Goal: Transaction & Acquisition: Purchase product/service

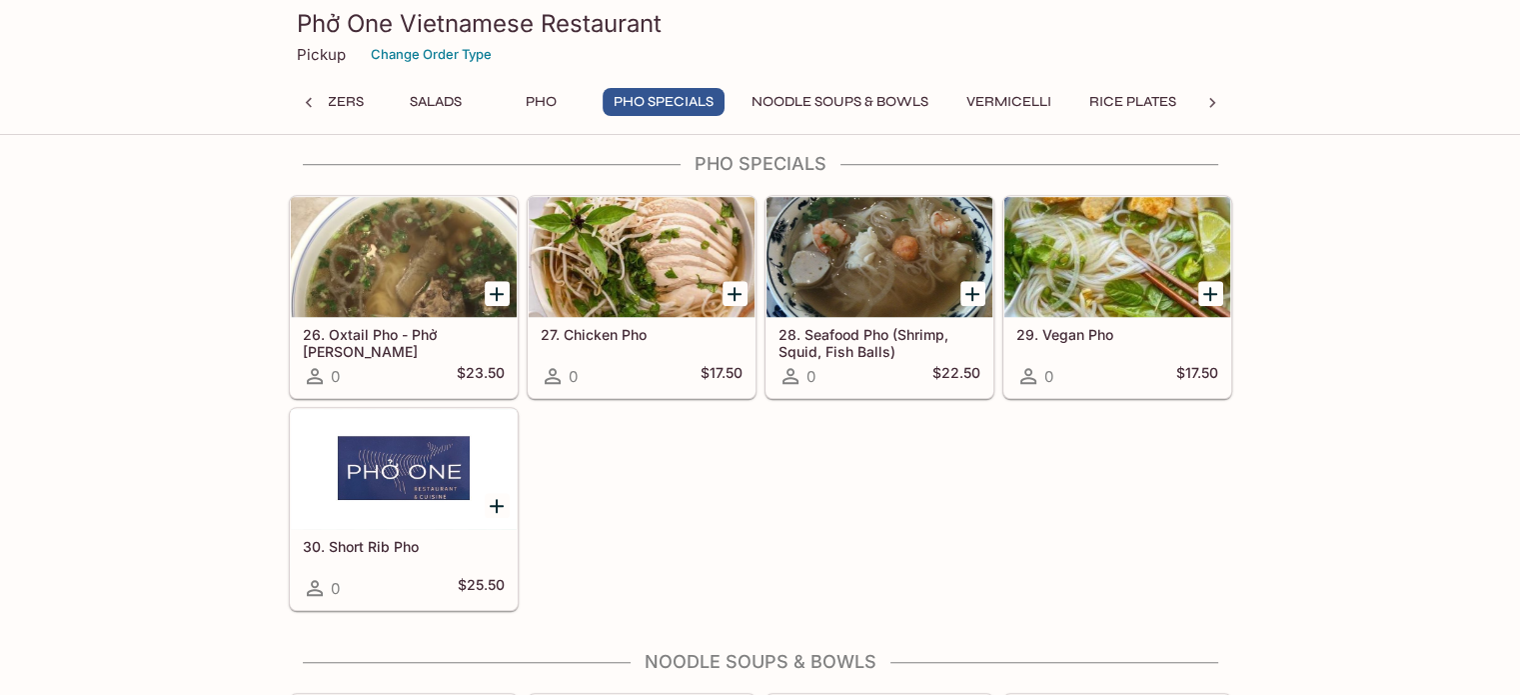
scroll to position [1099, 0]
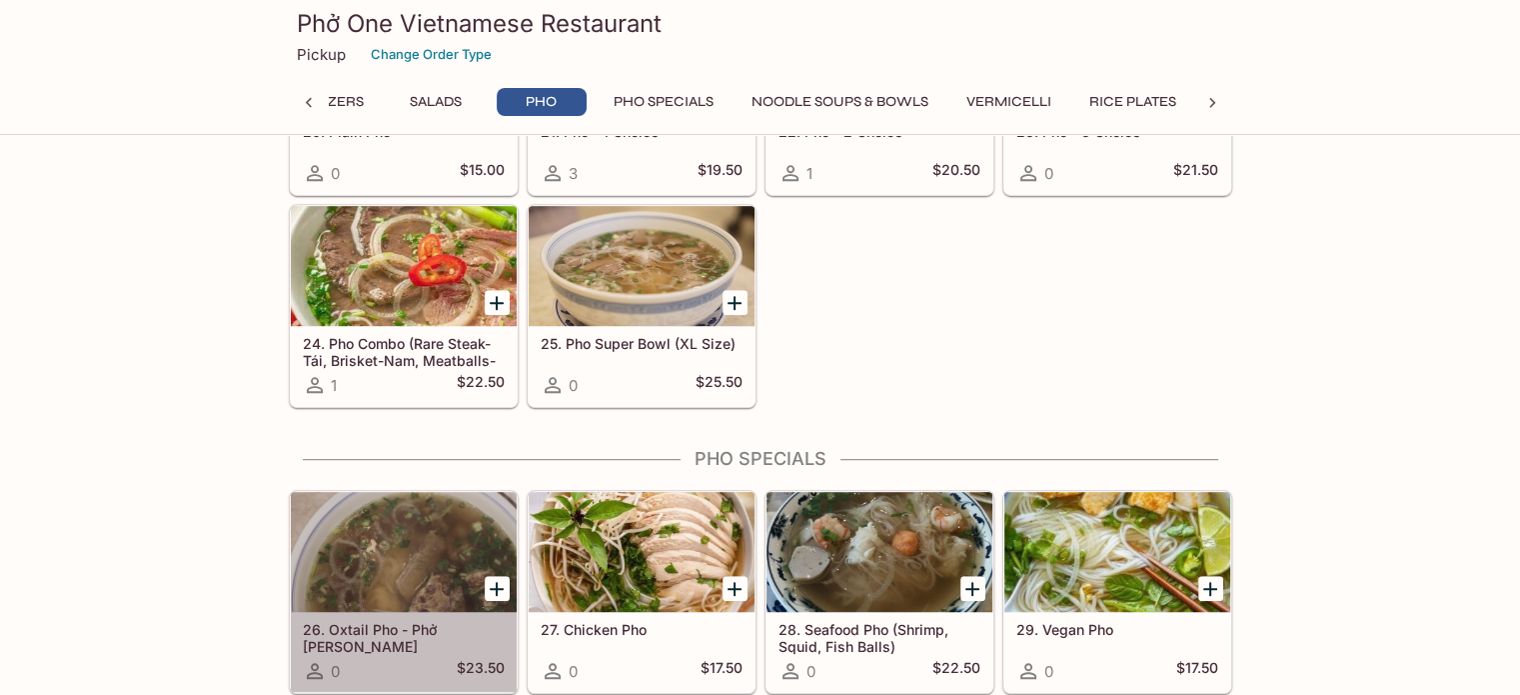
click at [360, 575] on div at bounding box center [404, 552] width 226 height 120
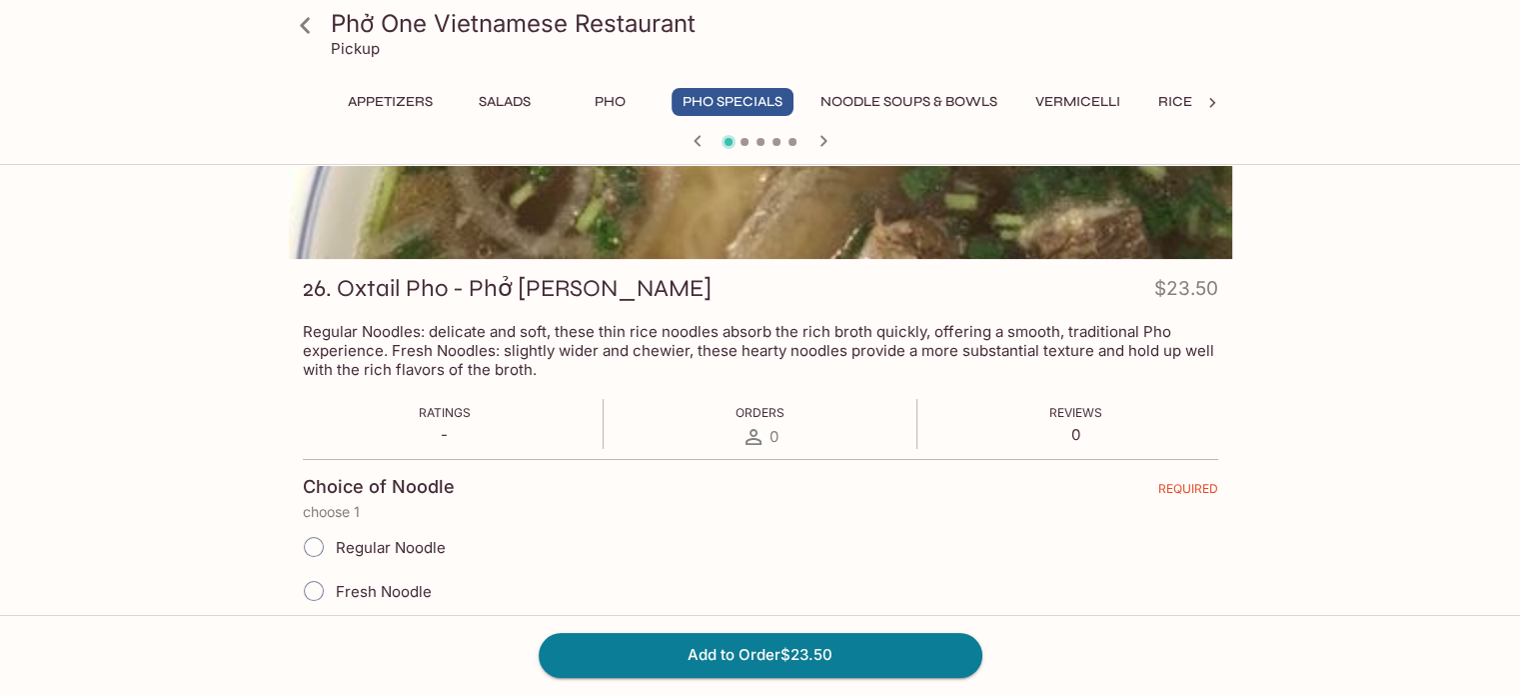
scroll to position [300, 0]
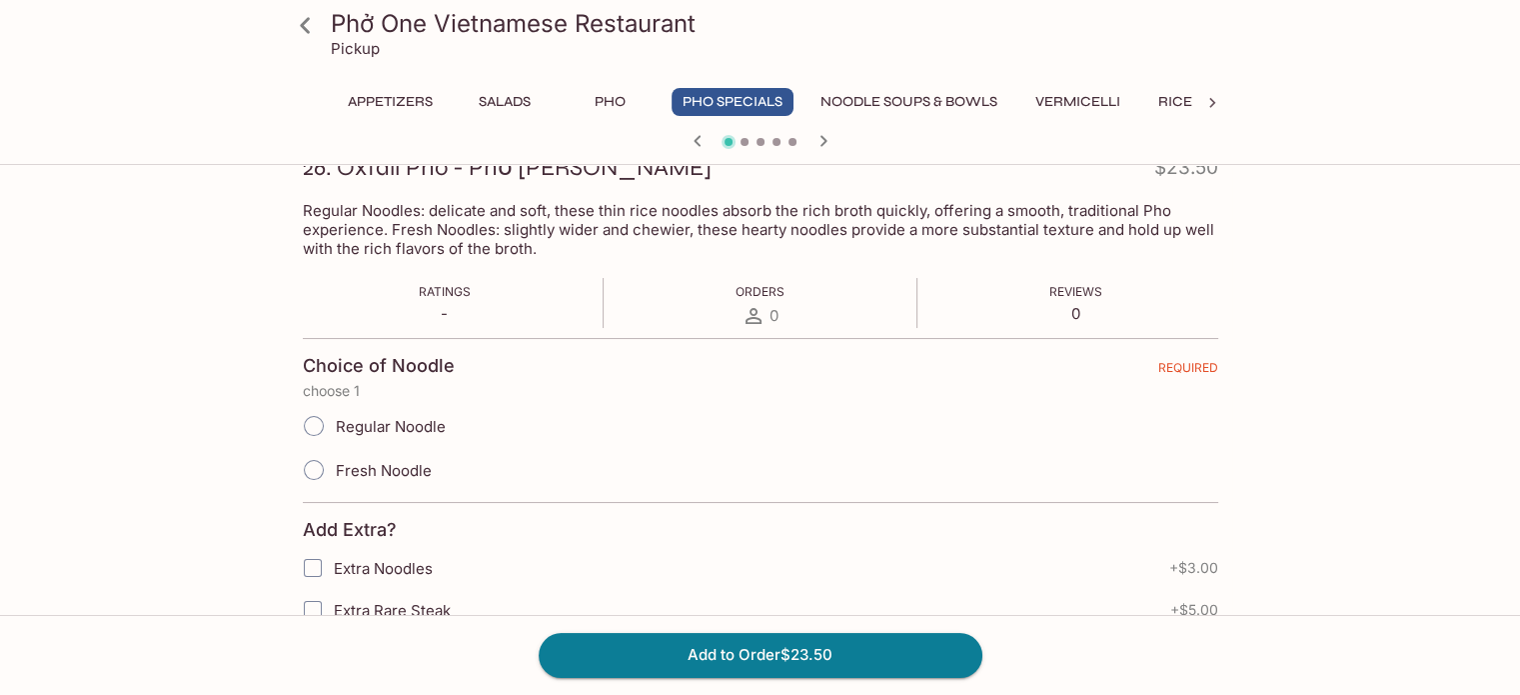
click at [366, 418] on span "Regular Noodle" at bounding box center [391, 426] width 110 height 19
click at [335, 418] on input "Regular Noodle" at bounding box center [314, 426] width 42 height 42
radio input "true"
click at [376, 482] on label "Fresh Noodle" at bounding box center [362, 470] width 140 height 44
click at [335, 482] on input "Fresh Noodle" at bounding box center [314, 470] width 42 height 42
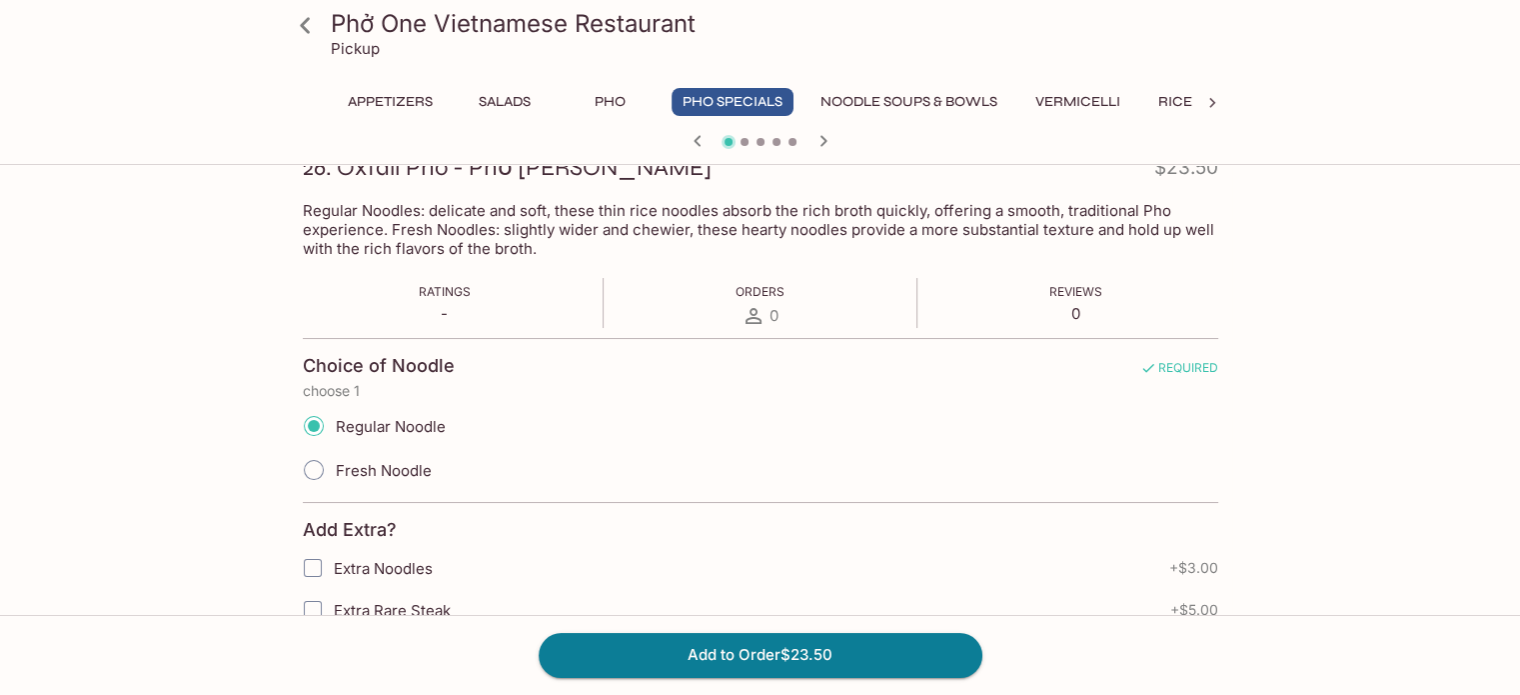
radio input "true"
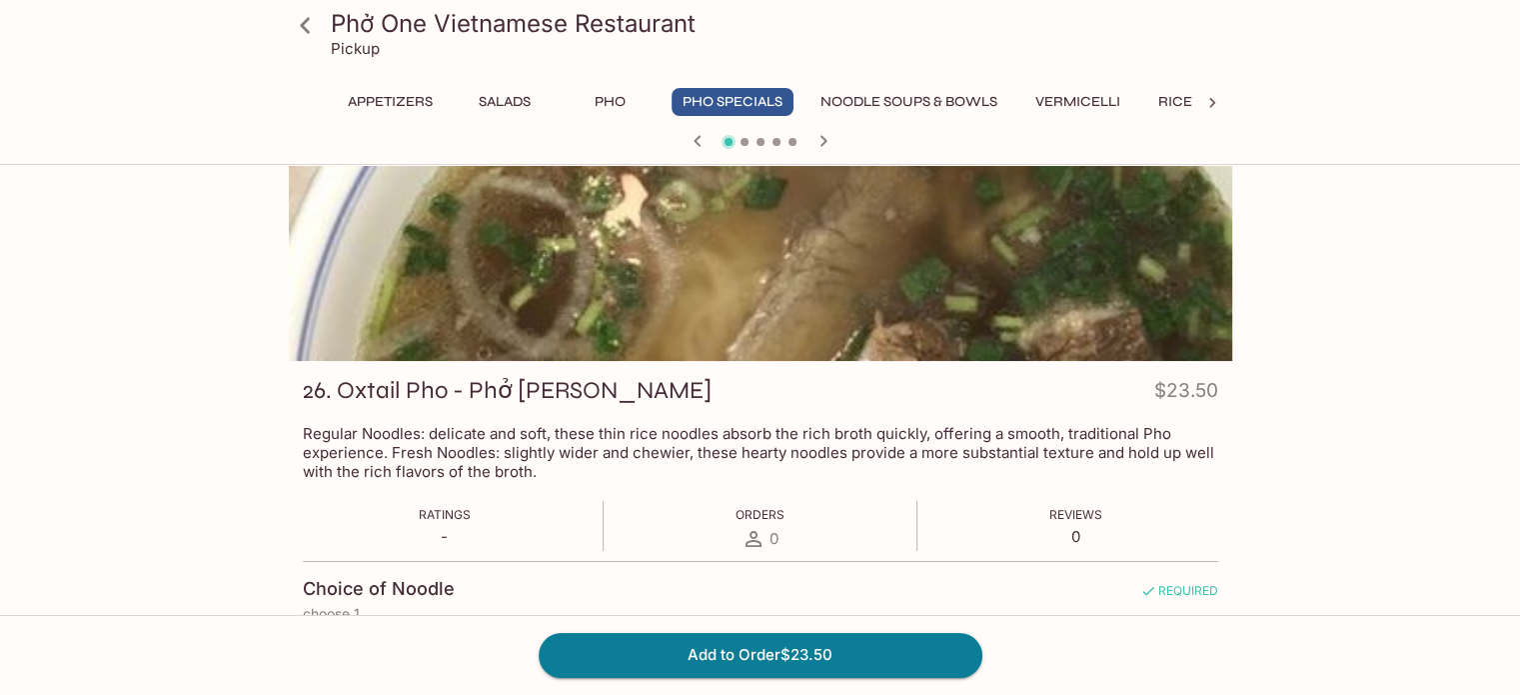
scroll to position [200, 0]
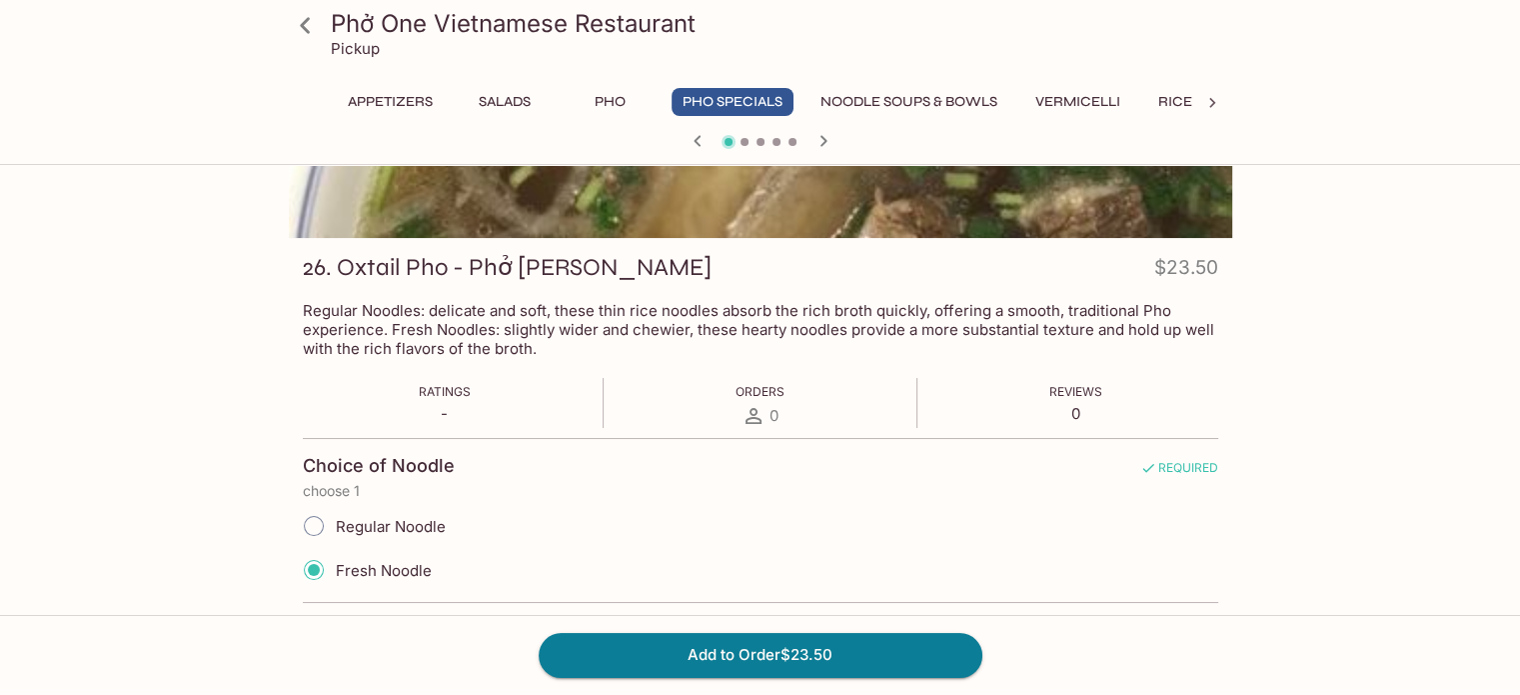
click at [416, 531] on span "Regular Noodle" at bounding box center [391, 526] width 110 height 19
click at [335, 531] on input "Regular Noodle" at bounding box center [314, 526] width 42 height 42
radio input "true"
click at [362, 568] on span "Fresh Noodle" at bounding box center [384, 570] width 96 height 19
click at [335, 568] on input "Fresh Noodle" at bounding box center [314, 570] width 42 height 42
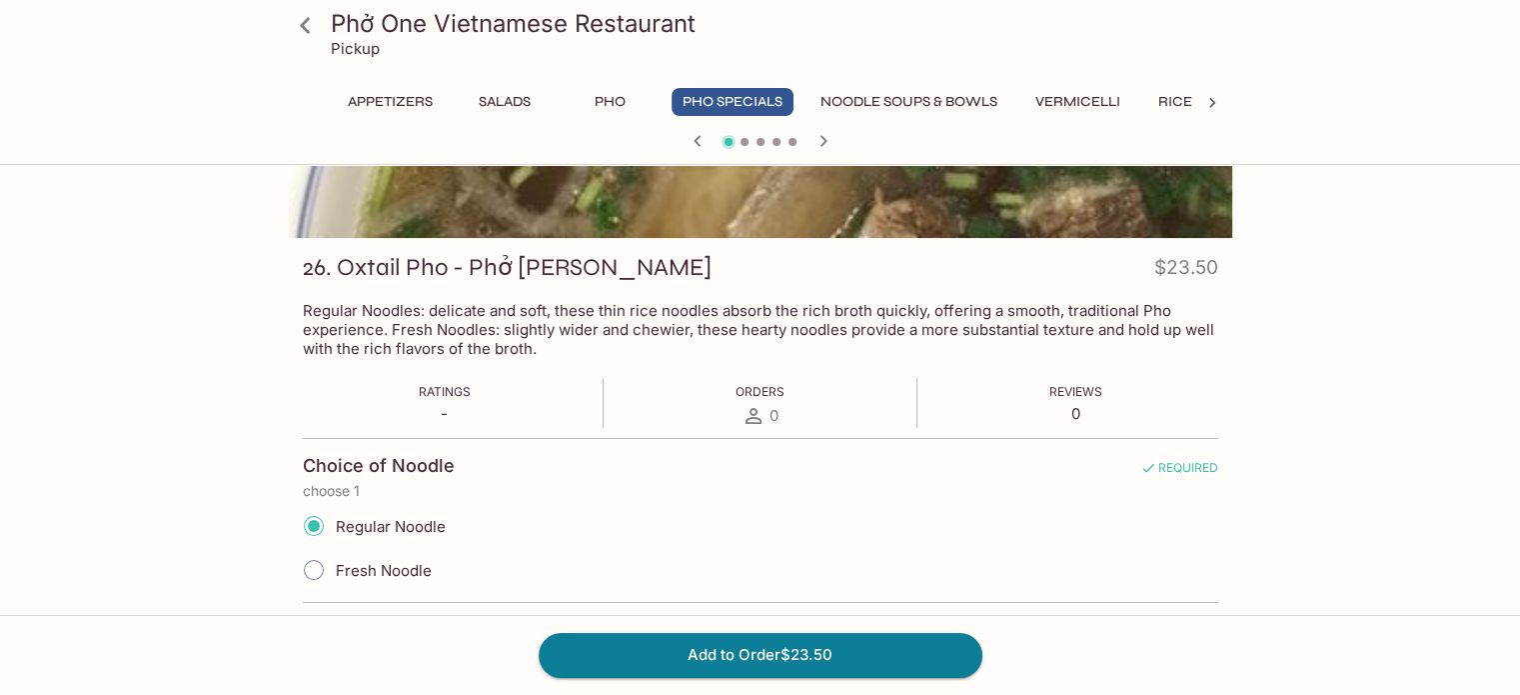
radio input "true"
click at [778, 651] on button "Add to Order $23.50" at bounding box center [761, 655] width 444 height 44
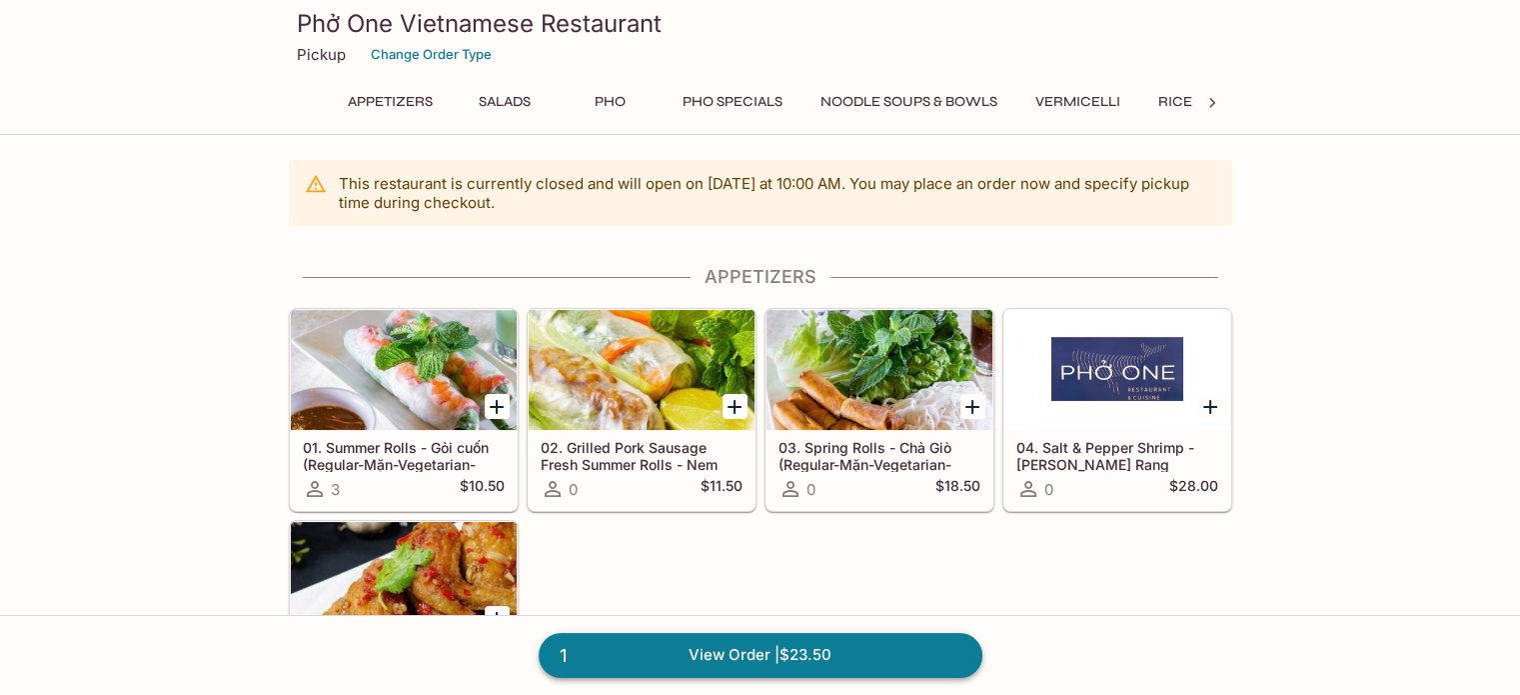
click at [774, 647] on link "1 View Order | $23.50" at bounding box center [761, 655] width 444 height 44
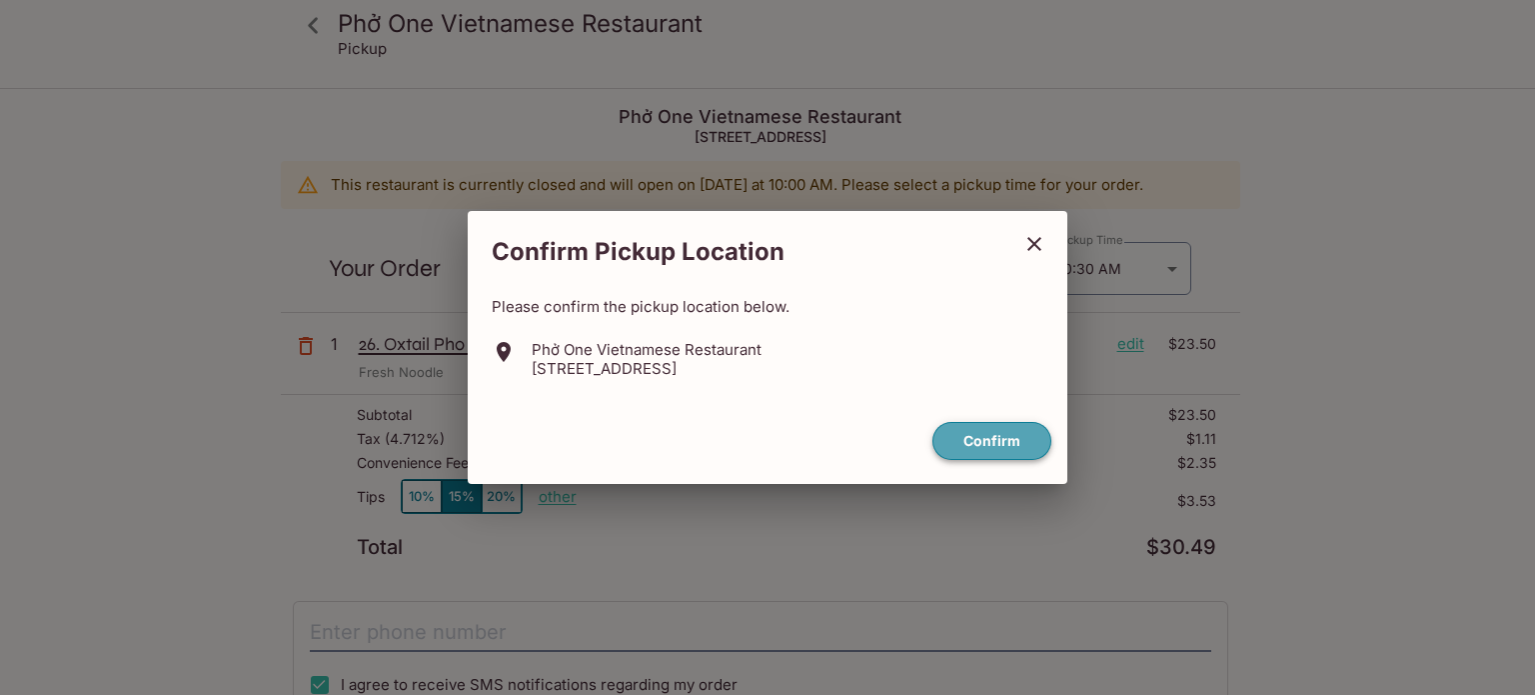
click at [994, 439] on button "Confirm" at bounding box center [991, 441] width 119 height 39
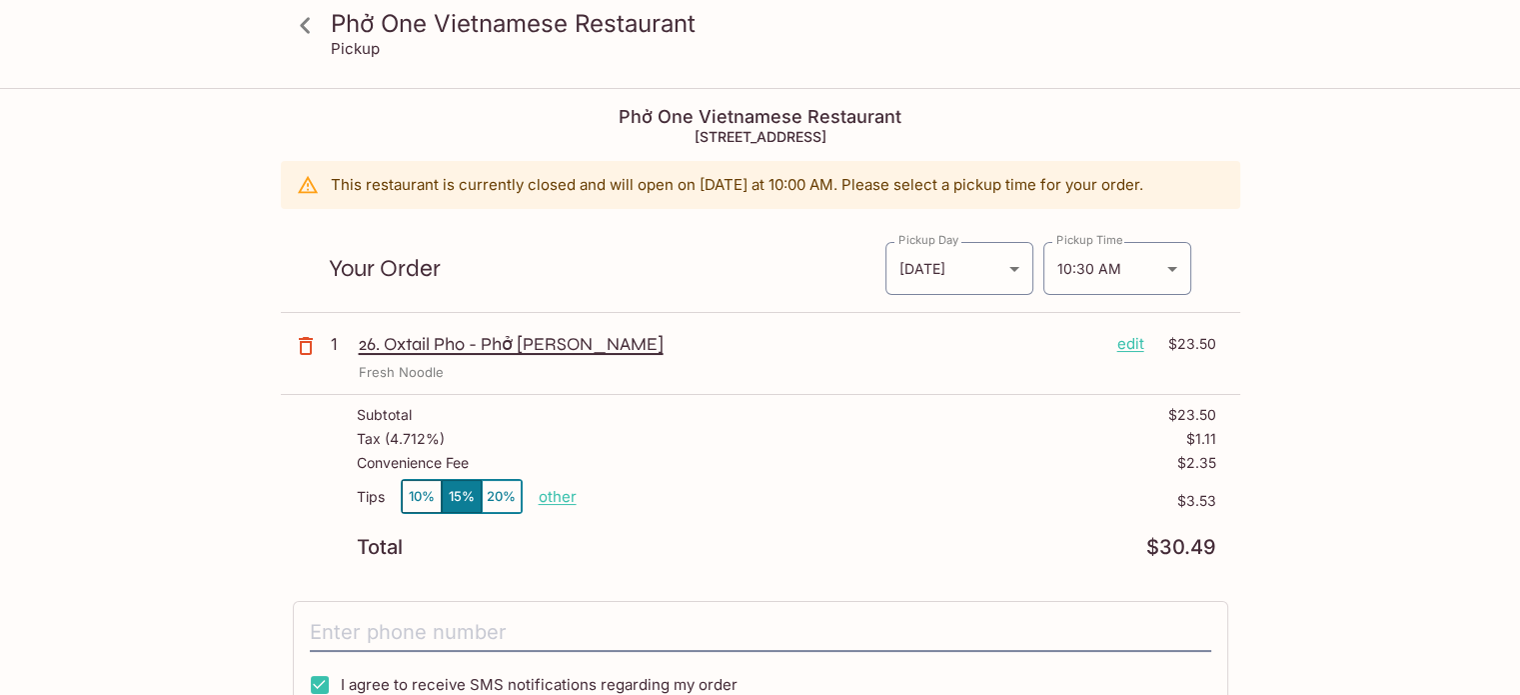
click at [429, 495] on button "10%" at bounding box center [422, 496] width 40 height 33
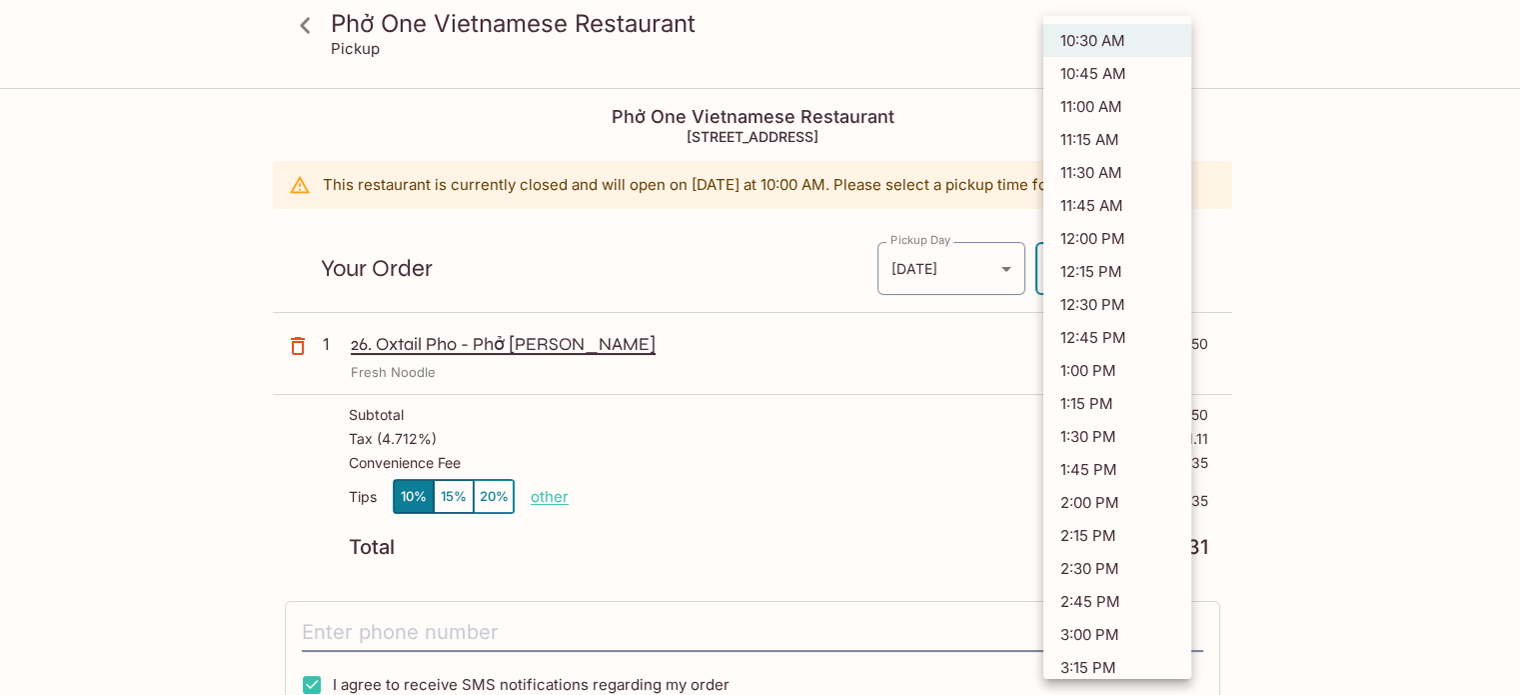
click at [1167, 268] on body "Phở One Vietnamese Restaurant Pickup Phở One Vietnamese Restaurant [STREET_ADDR…" at bounding box center [760, 437] width 1520 height 695
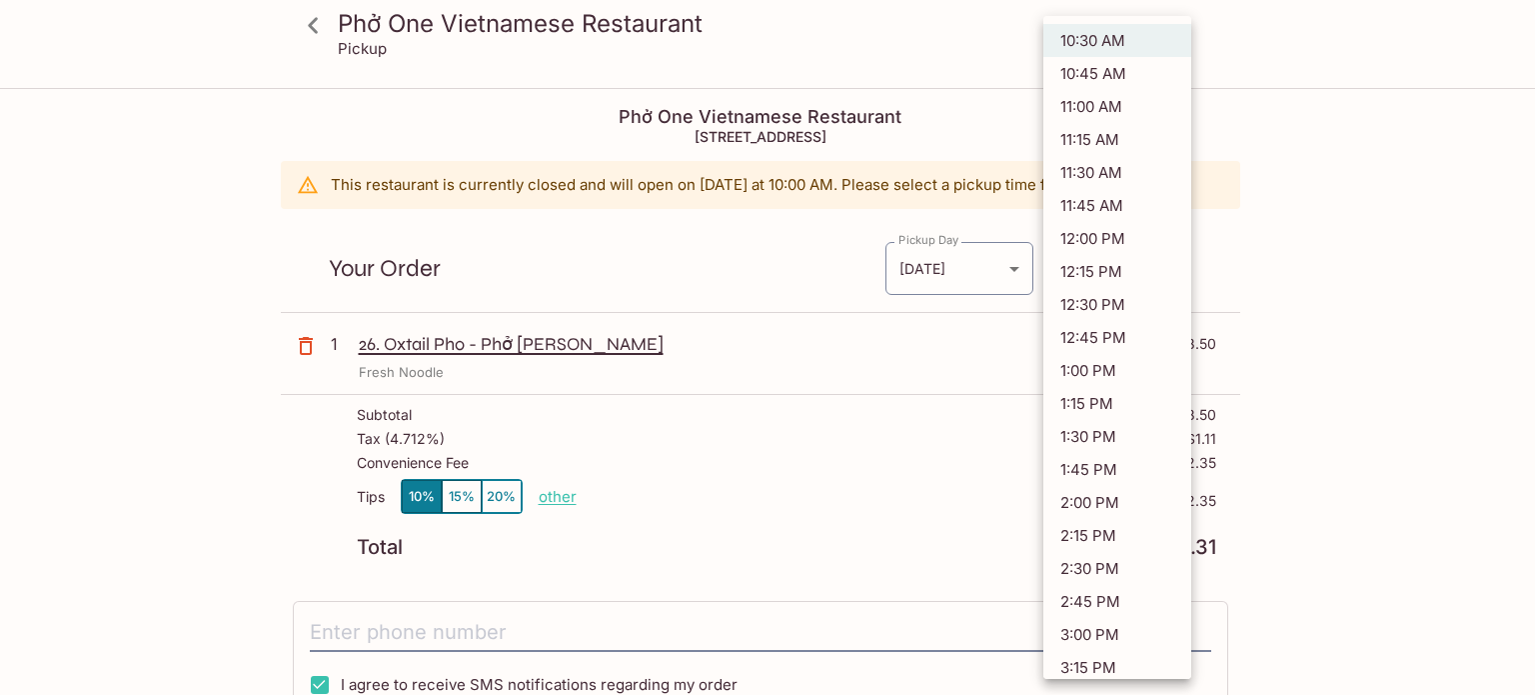
click at [1274, 260] on div at bounding box center [767, 347] width 1535 height 695
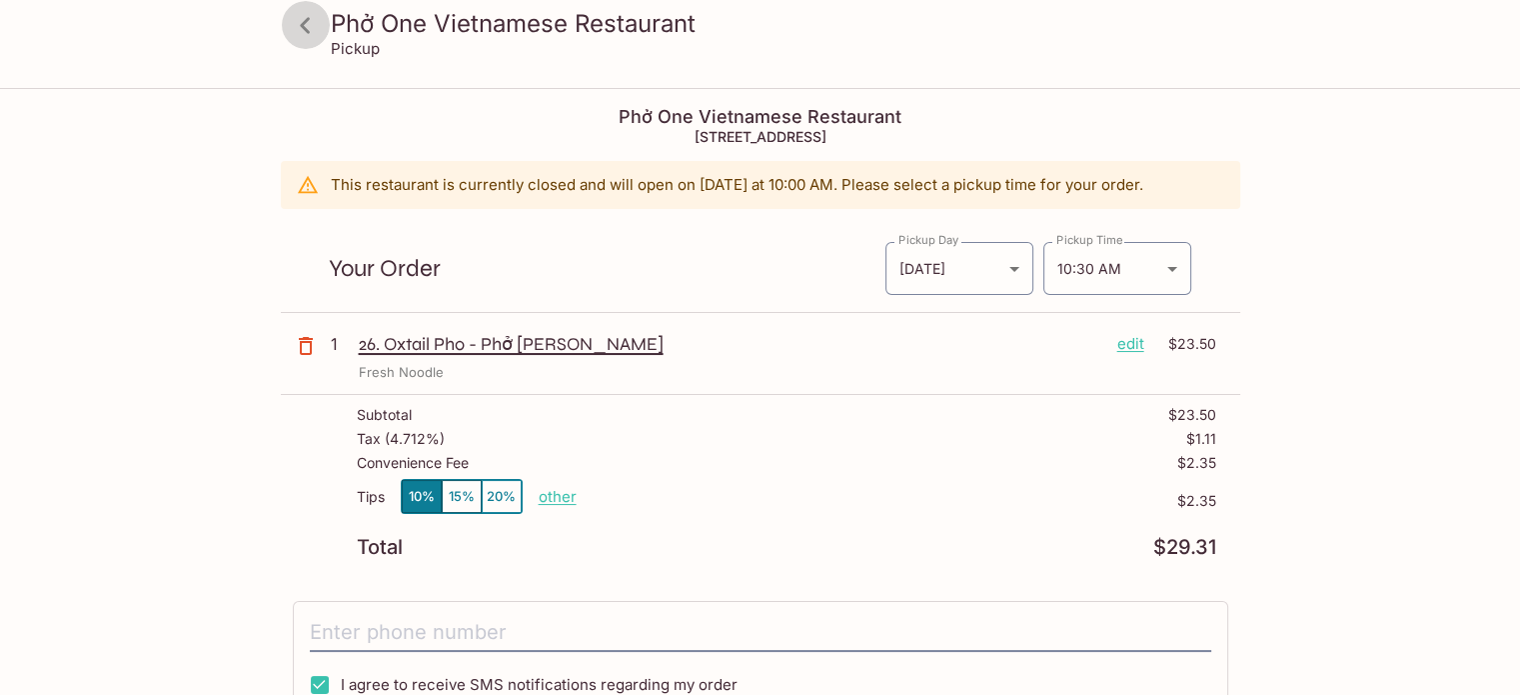
click at [313, 21] on icon at bounding box center [305, 25] width 35 height 35
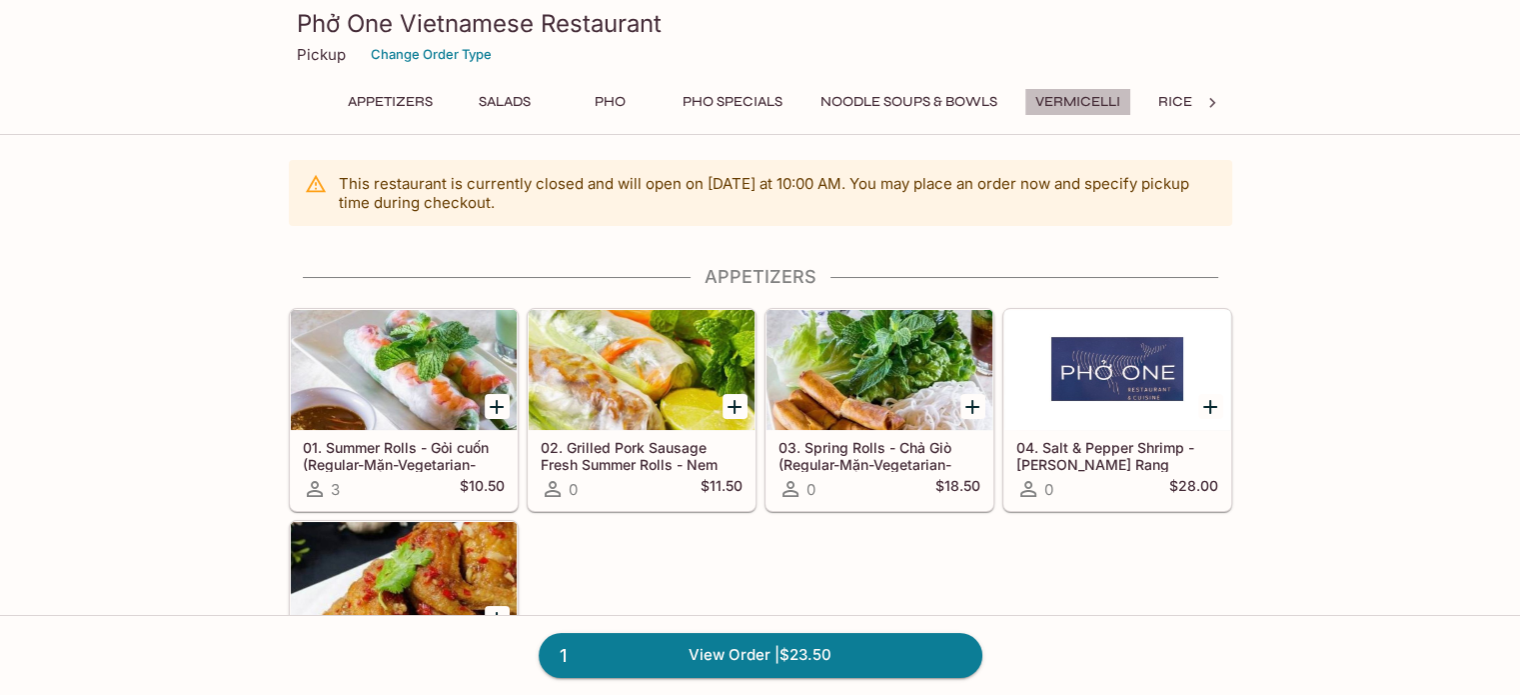
click at [1088, 103] on button "Vermicelli" at bounding box center [1077, 102] width 107 height 28
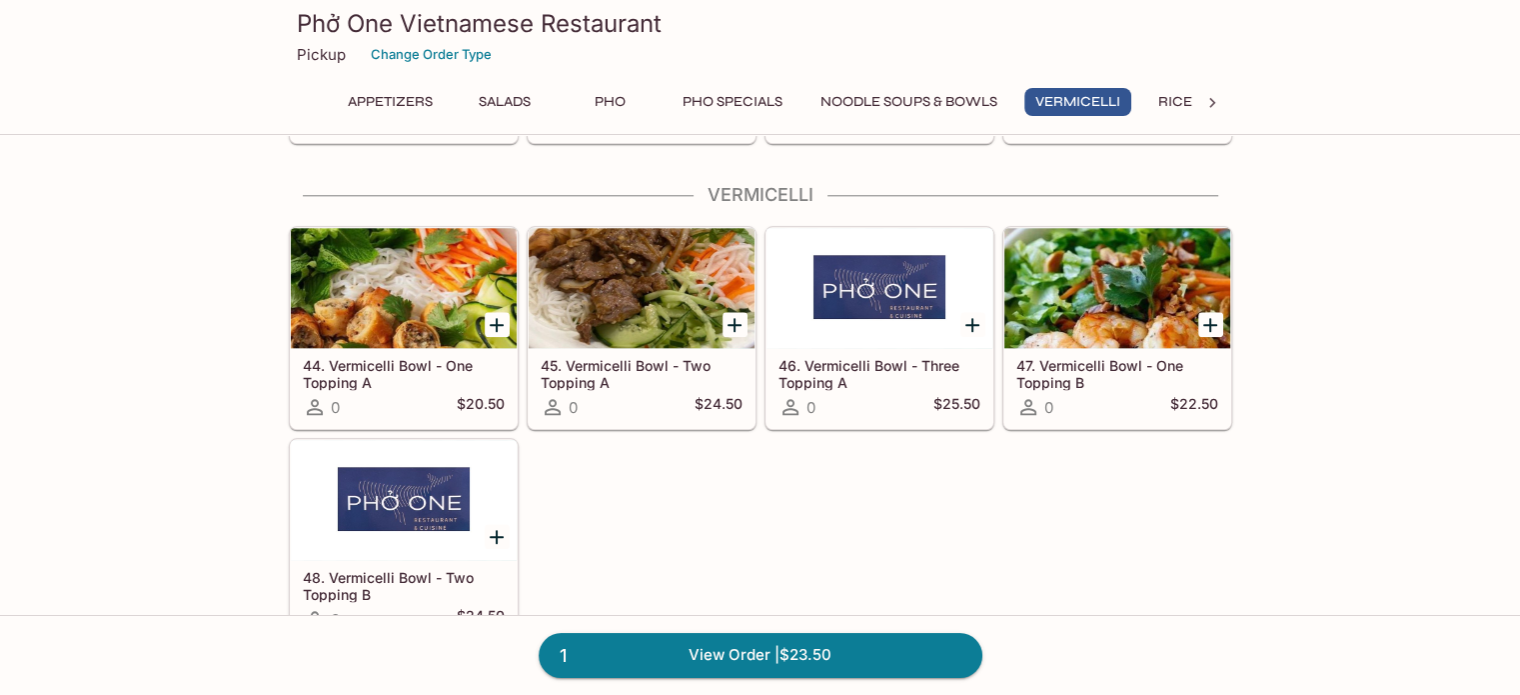
scroll to position [2155, 0]
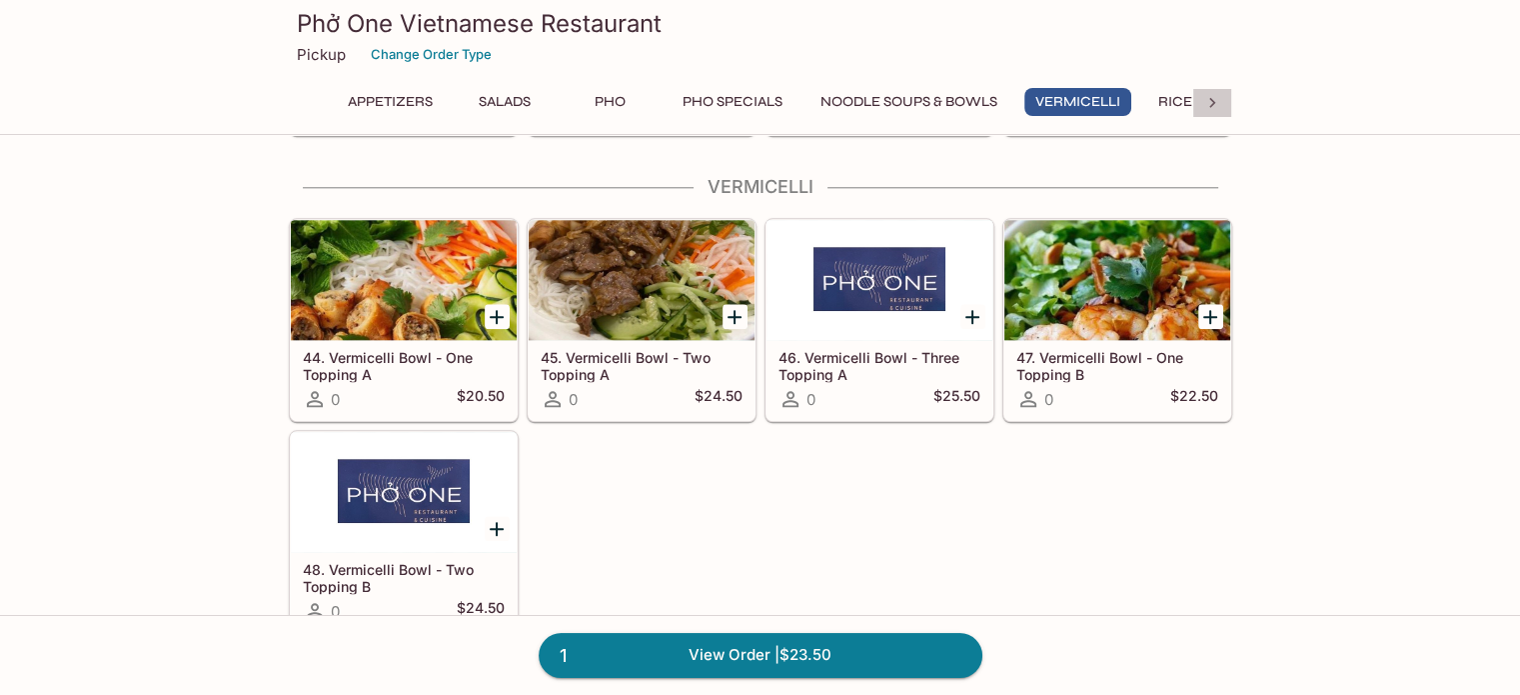
click at [1195, 104] on div at bounding box center [1212, 103] width 40 height 30
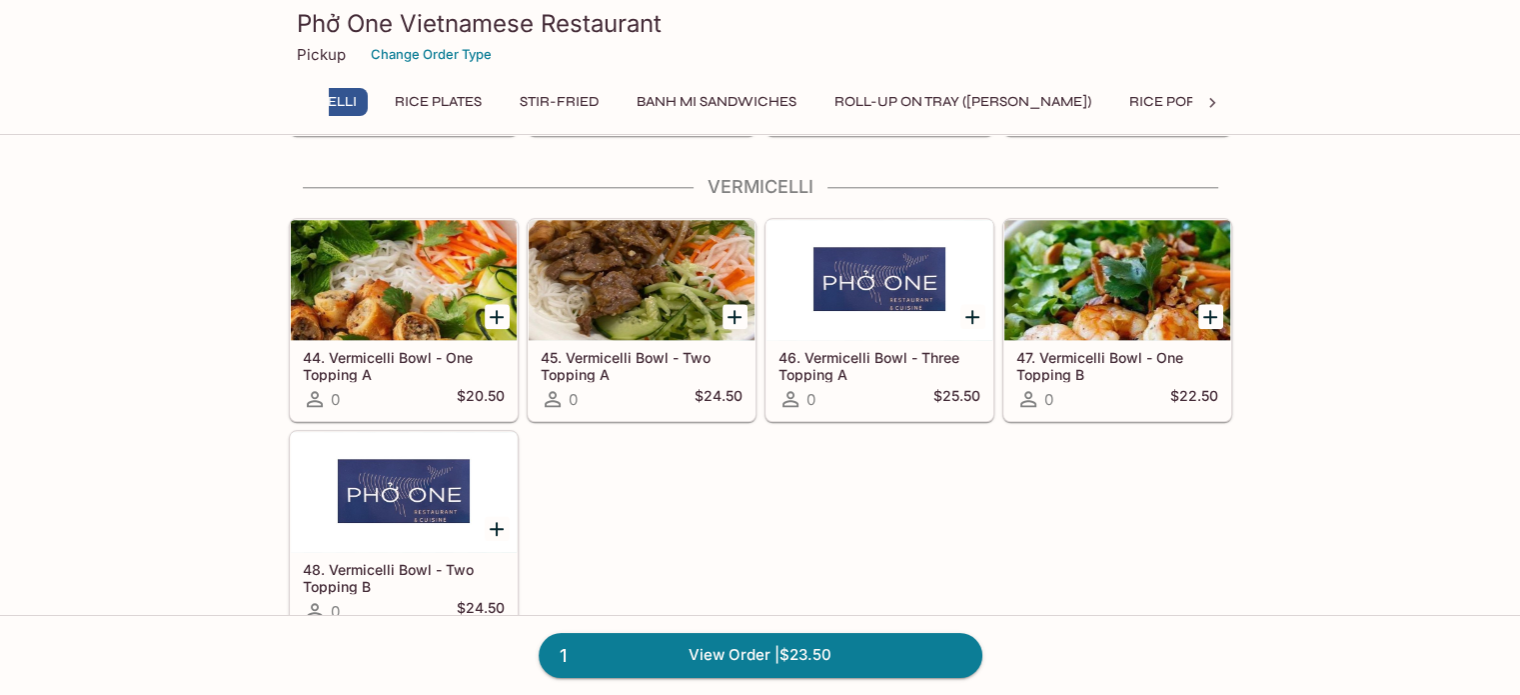
scroll to position [0, 818]
click at [528, 101] on button "Stir-Fried" at bounding box center [505, 102] width 101 height 28
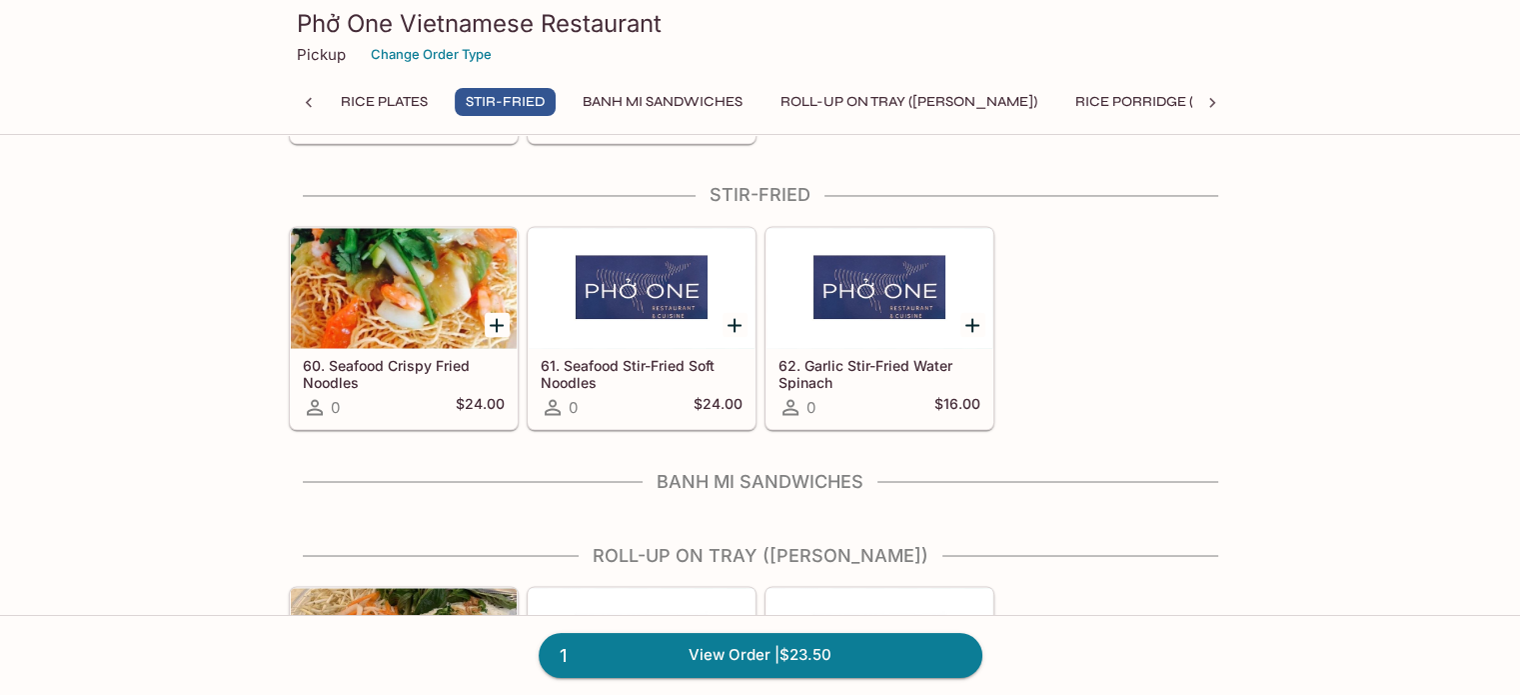
scroll to position [3358, 0]
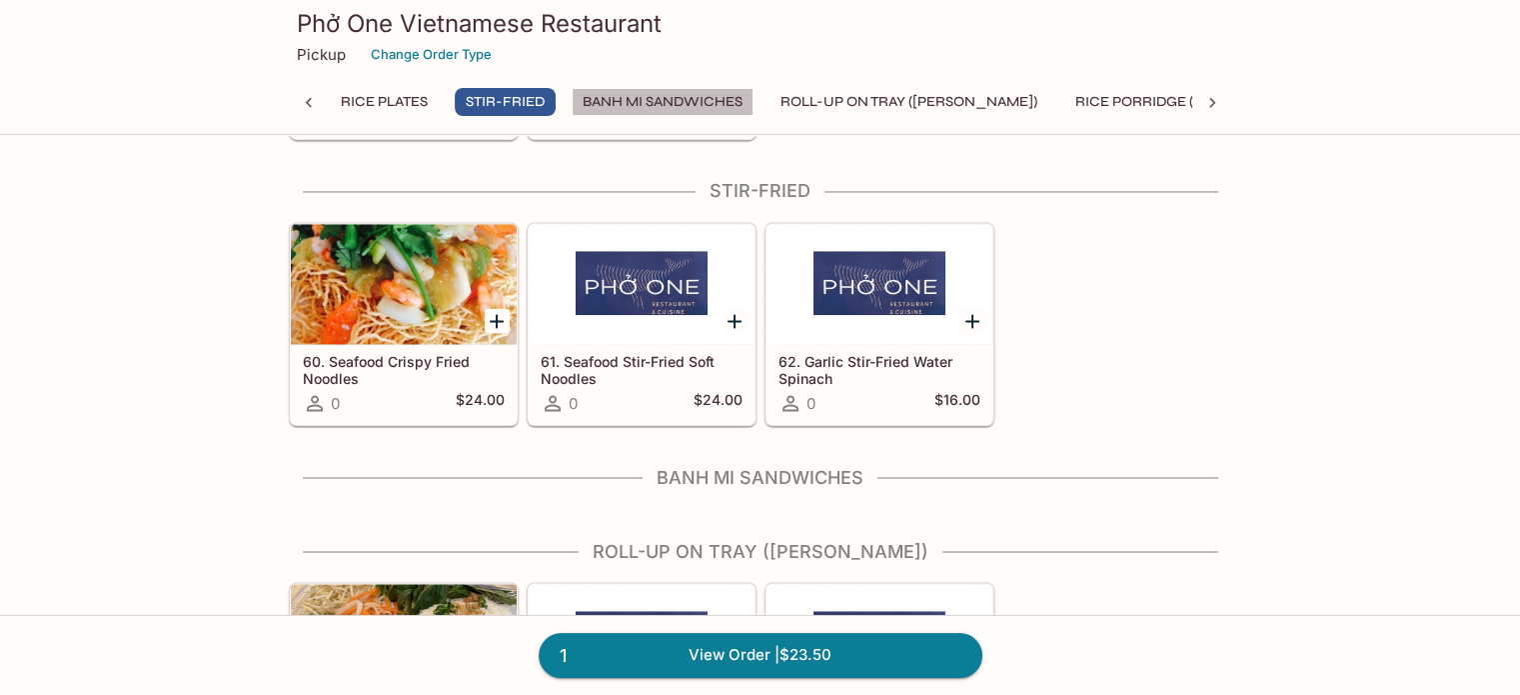
click at [676, 107] on button "Banh Mi Sandwiches" at bounding box center [663, 102] width 182 height 28
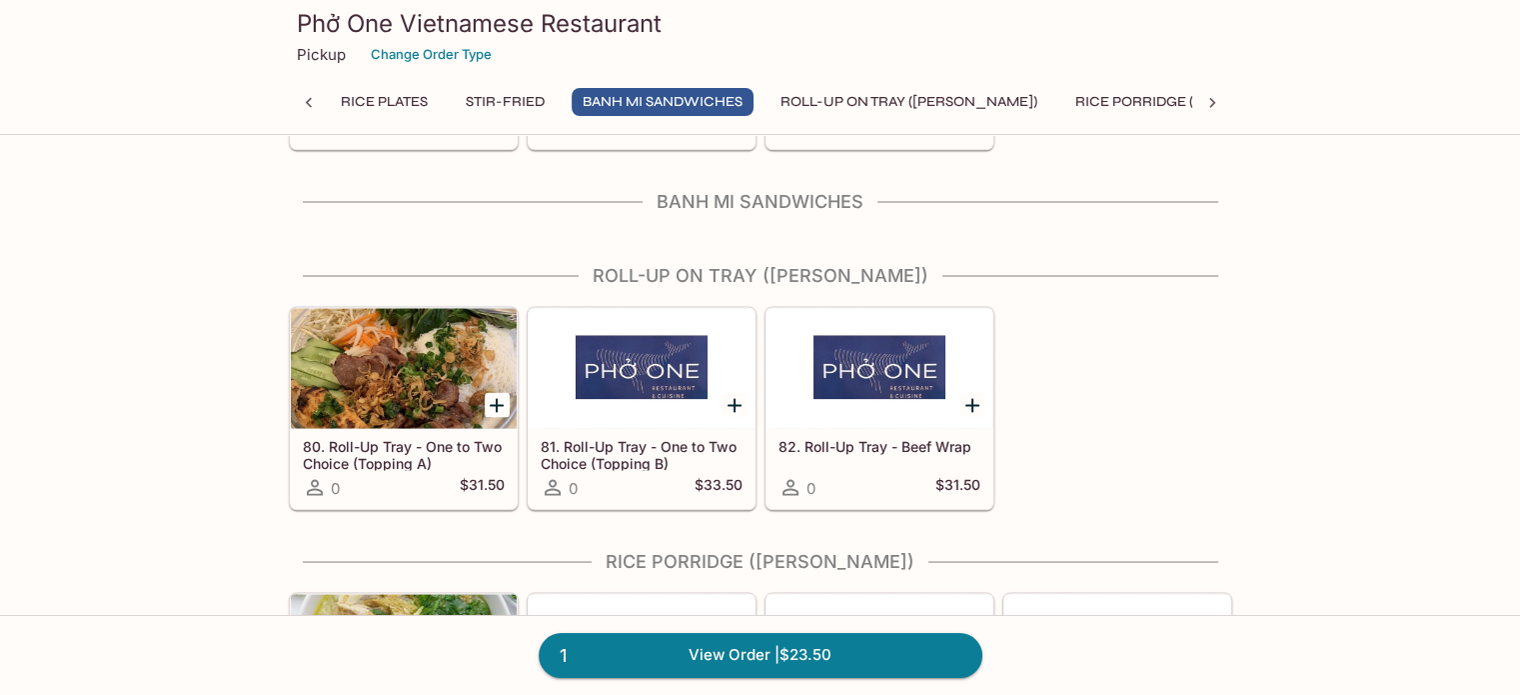
scroll to position [3642, 0]
